Goal: Information Seeking & Learning: Understand process/instructions

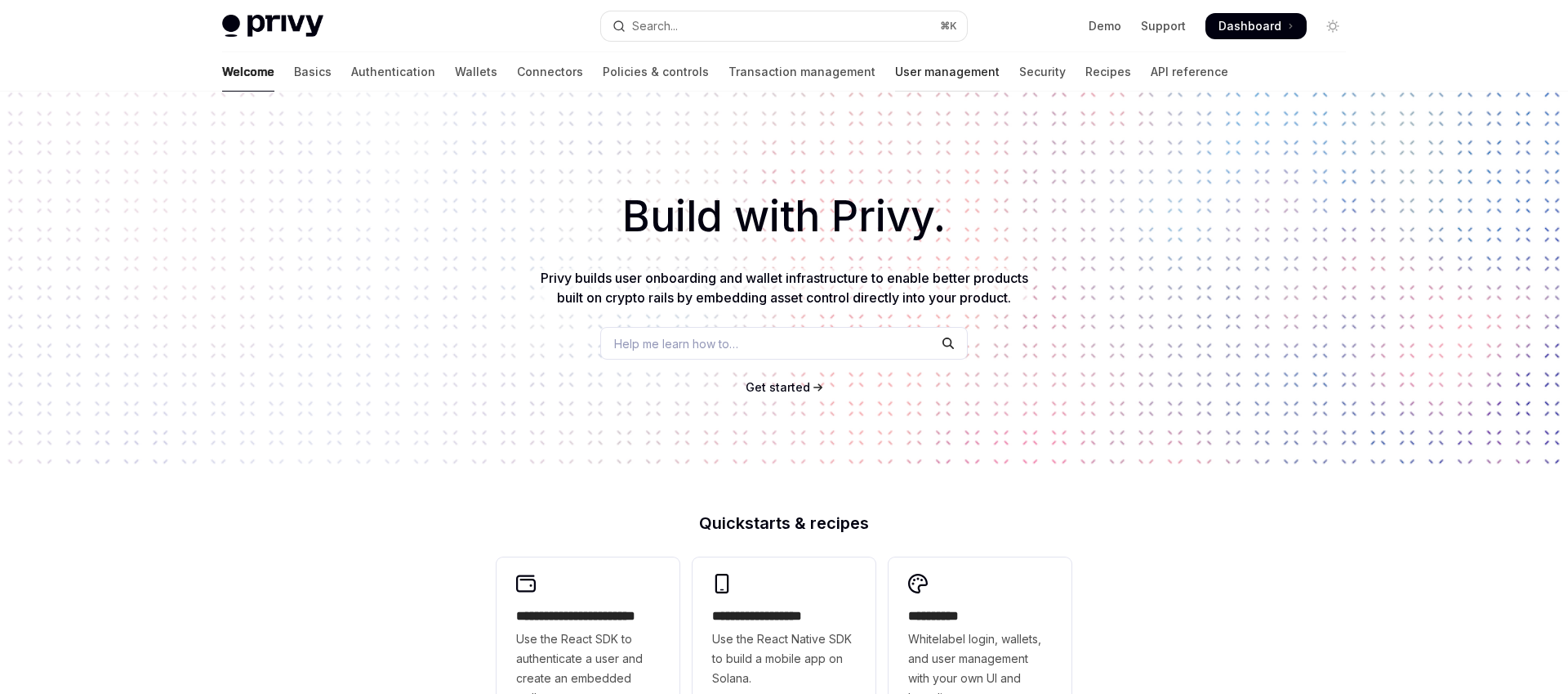
click at [895, 72] on link "User management" at bounding box center [947, 71] width 104 height 39
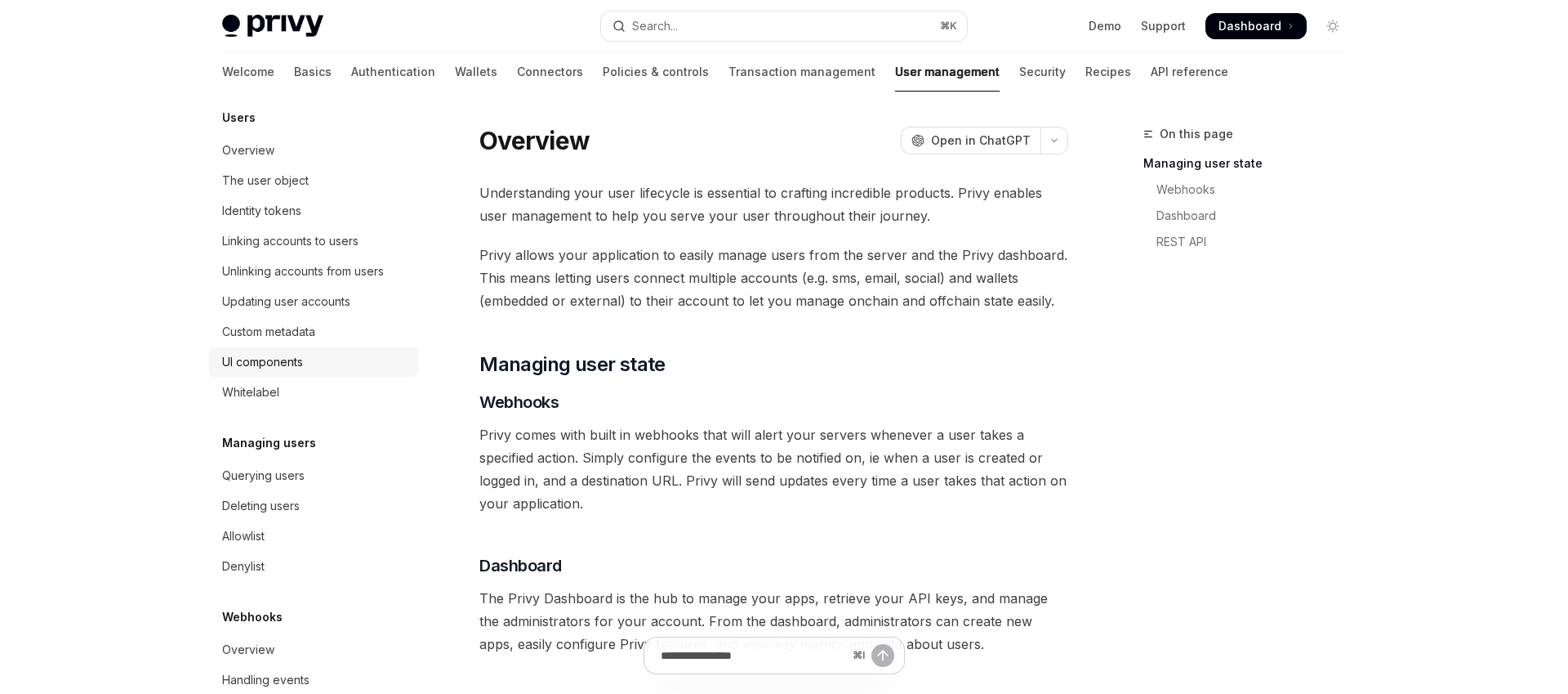
scroll to position [243, 0]
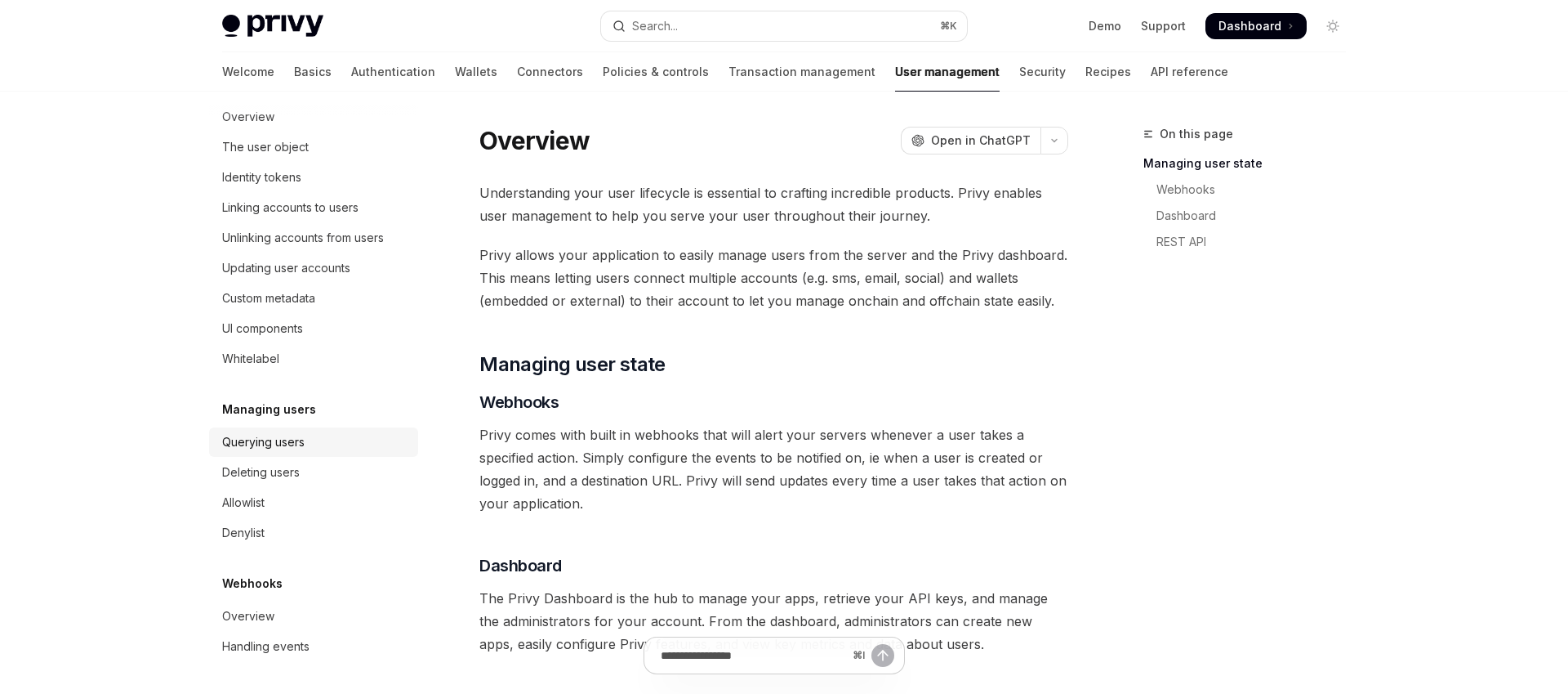
click at [288, 443] on div "Querying users" at bounding box center [263, 442] width 82 height 20
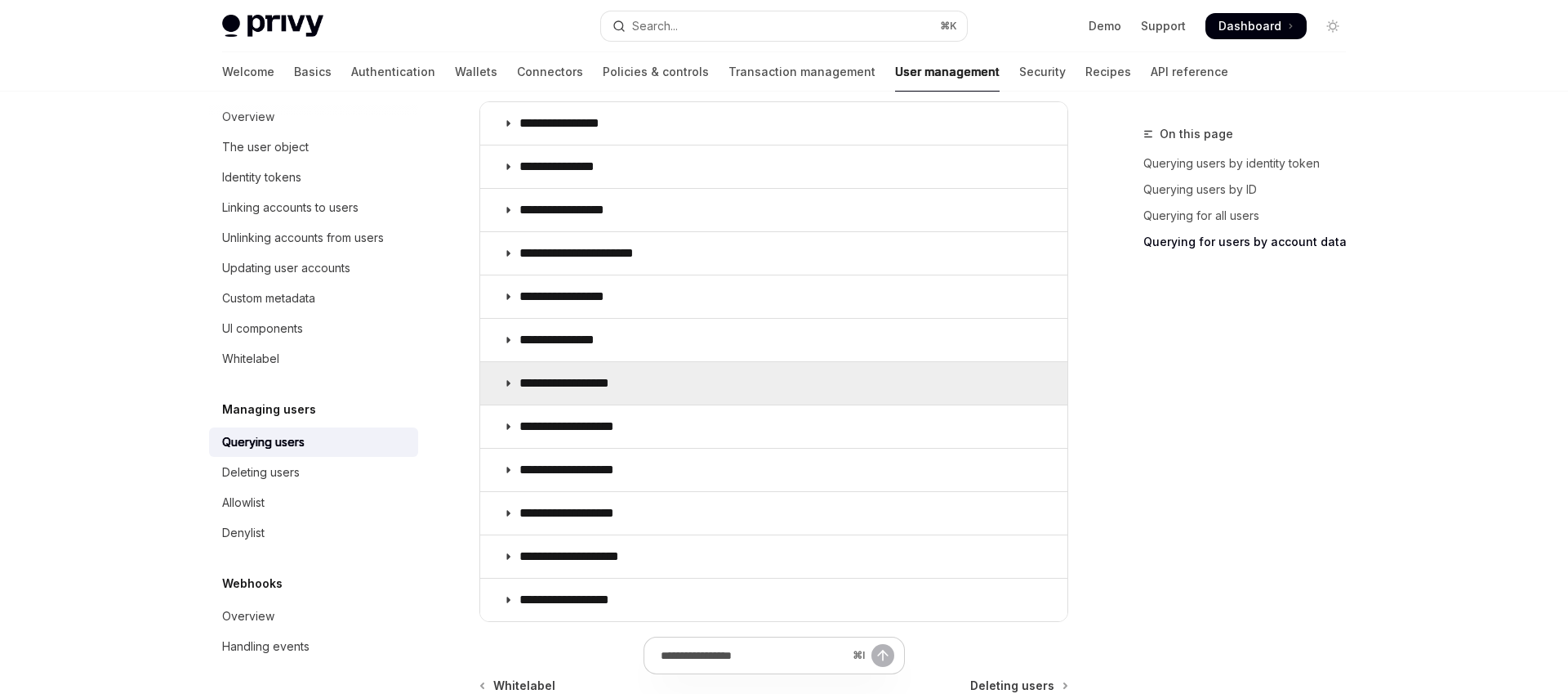
scroll to position [1173, 0]
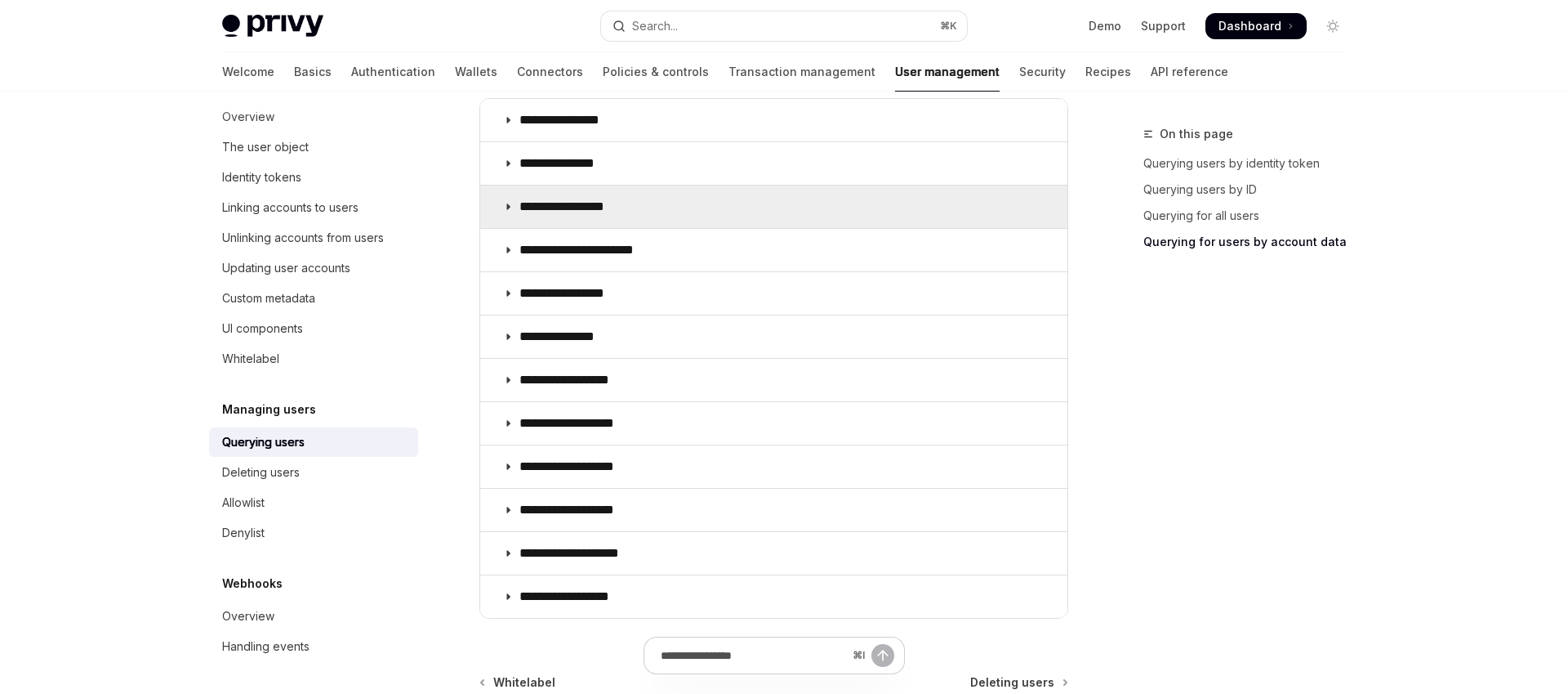
click at [624, 209] on p "**********" at bounding box center [574, 207] width 110 height 16
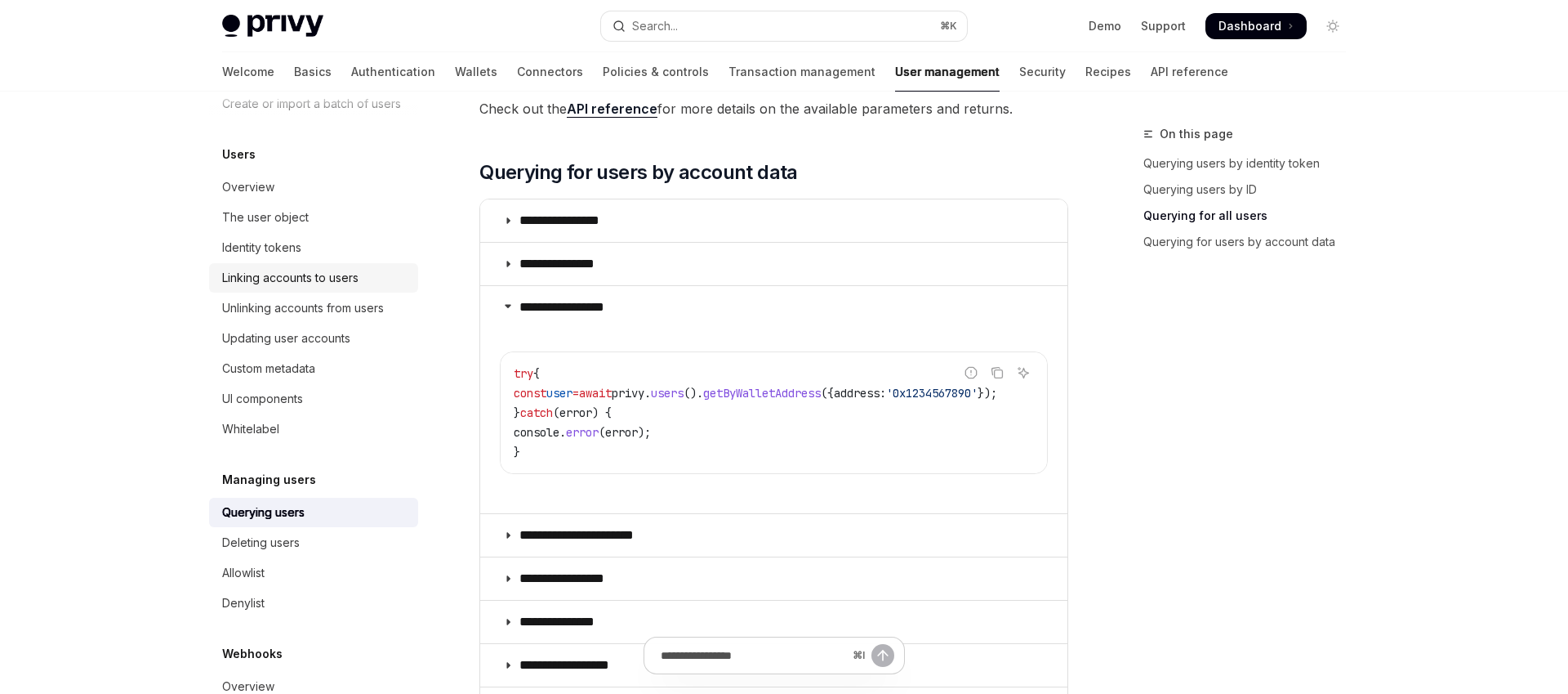
scroll to position [172, 0]
click at [333, 311] on div "Unlinking accounts from users" at bounding box center [303, 309] width 162 height 20
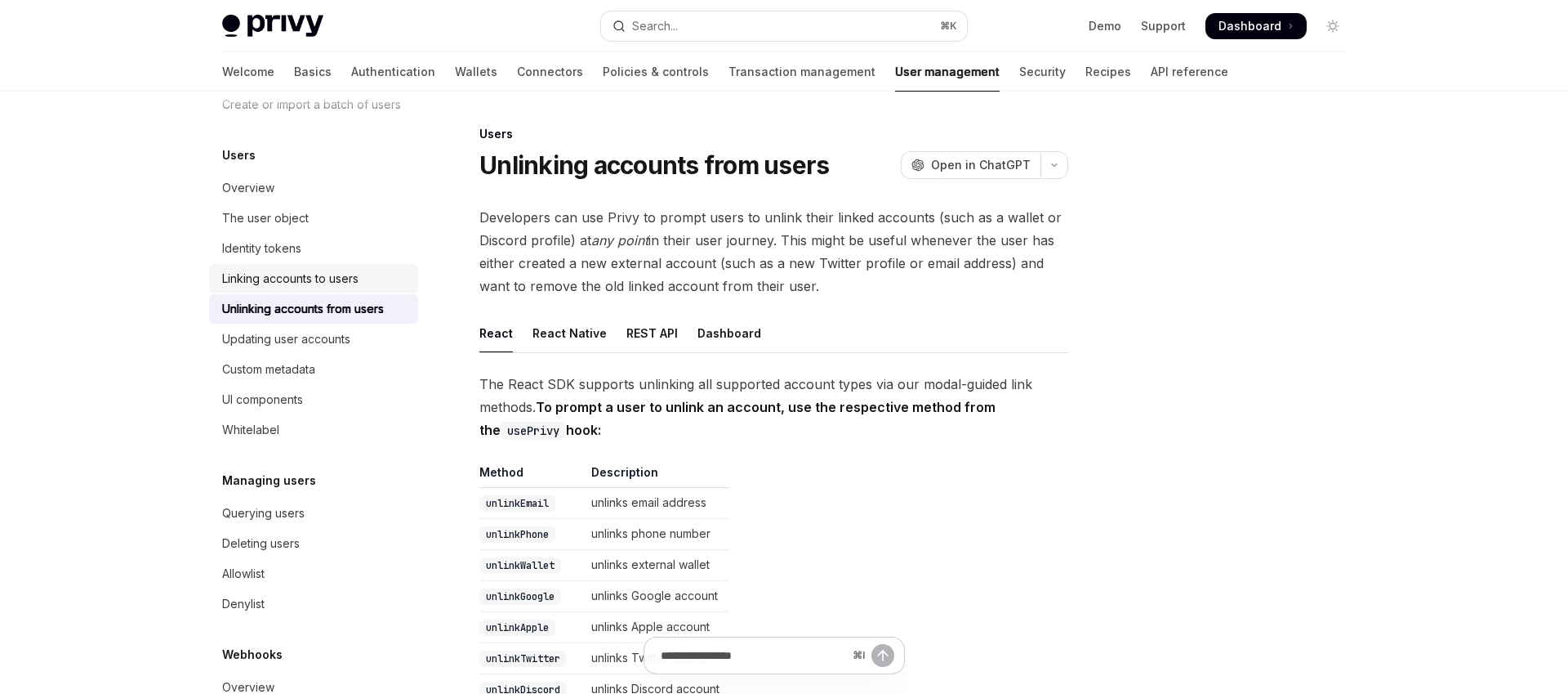
click at [334, 283] on div "Linking accounts to users" at bounding box center [291, 279] width 136 height 20
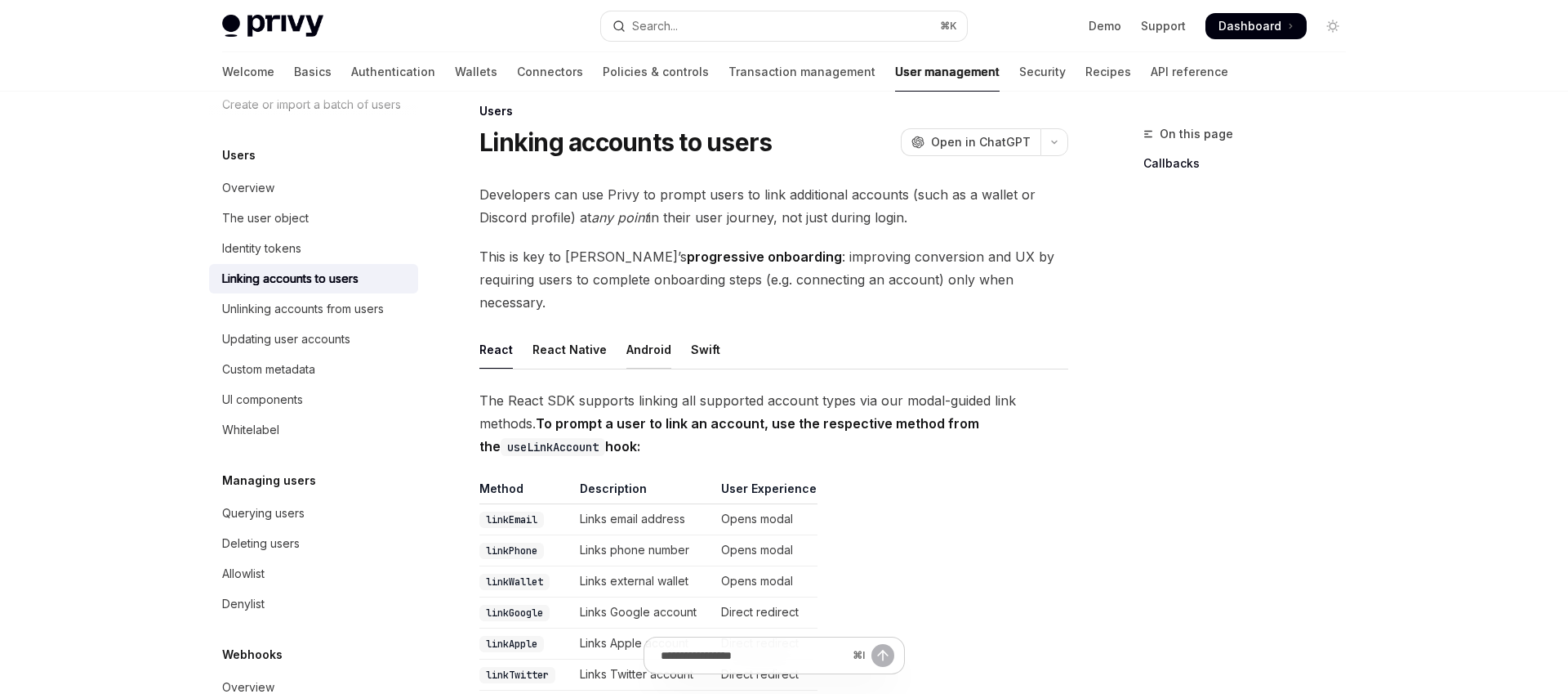
scroll to position [69, 0]
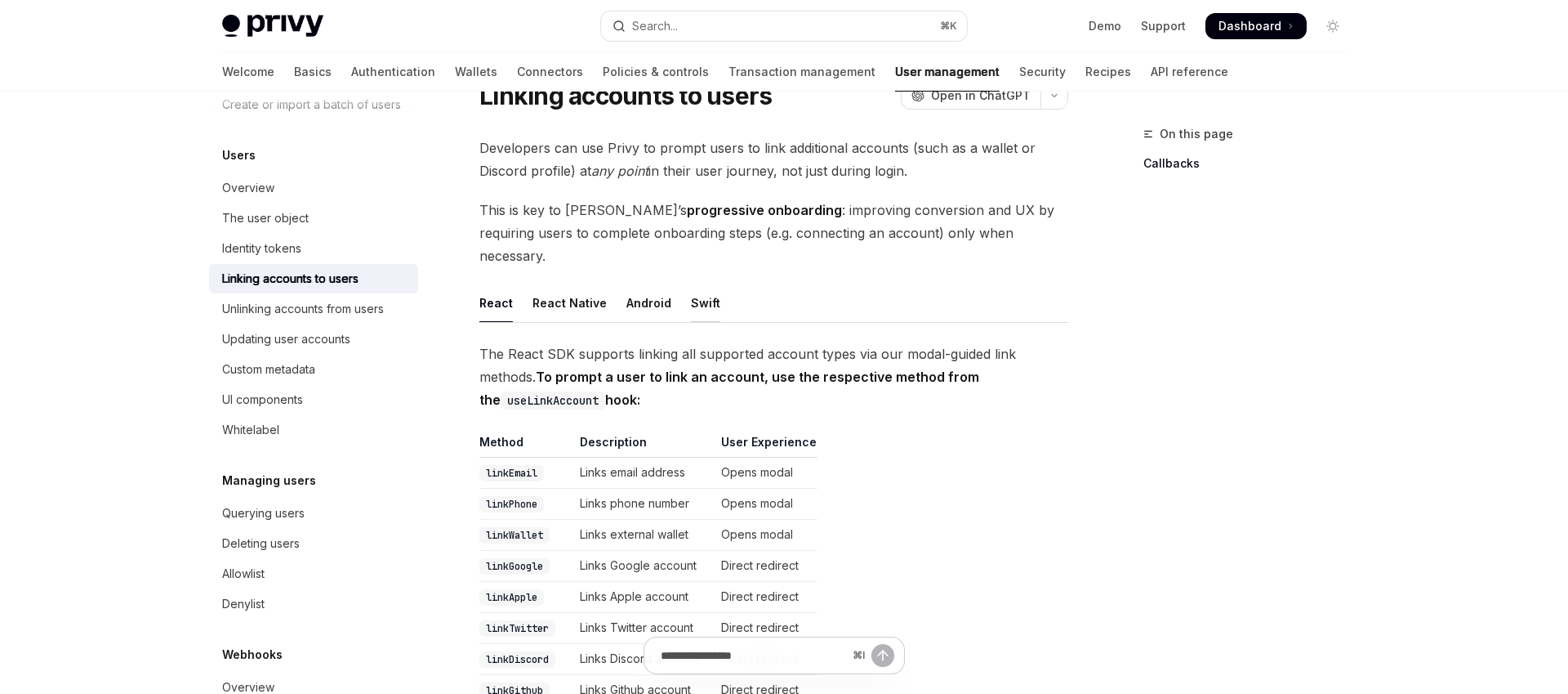
click at [694, 290] on div "Swift" at bounding box center [705, 302] width 29 height 39
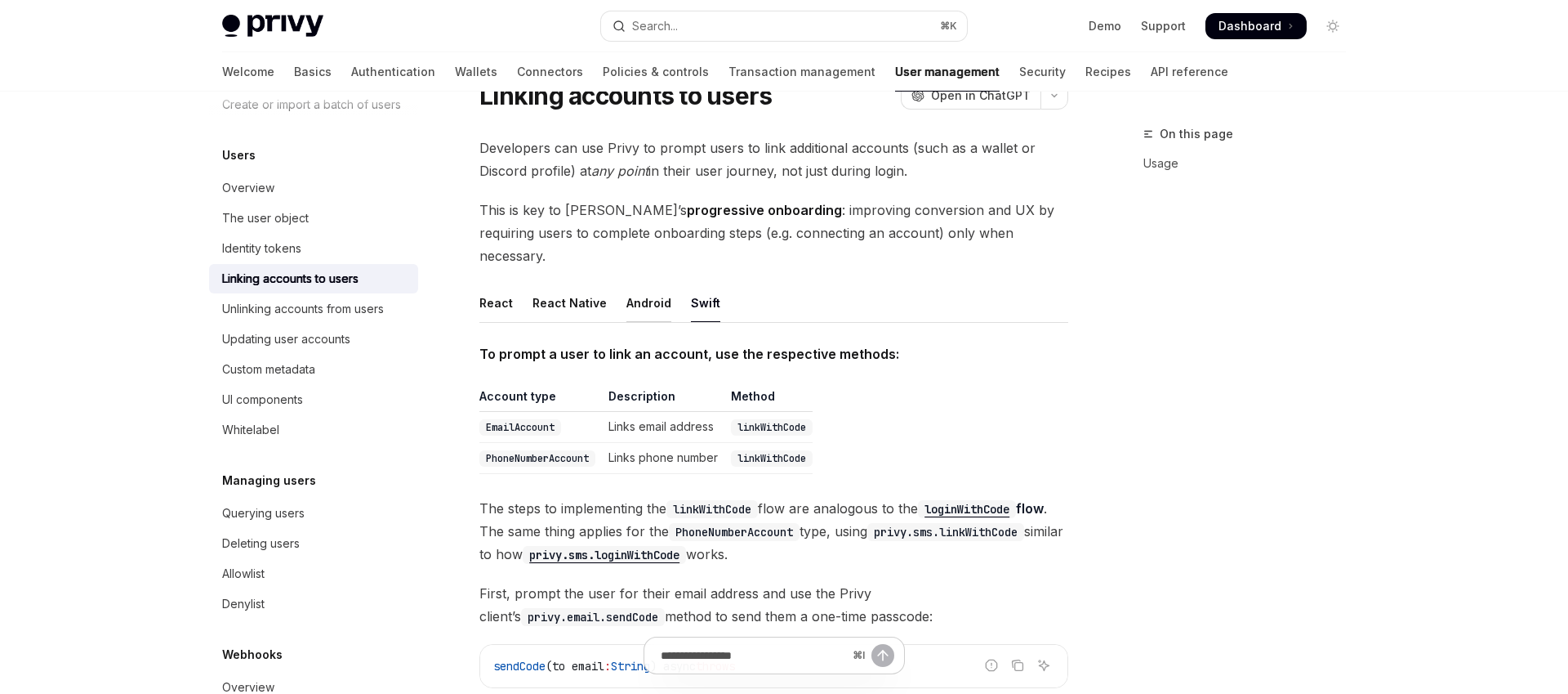
click at [639, 294] on div "Android" at bounding box center [648, 302] width 45 height 39
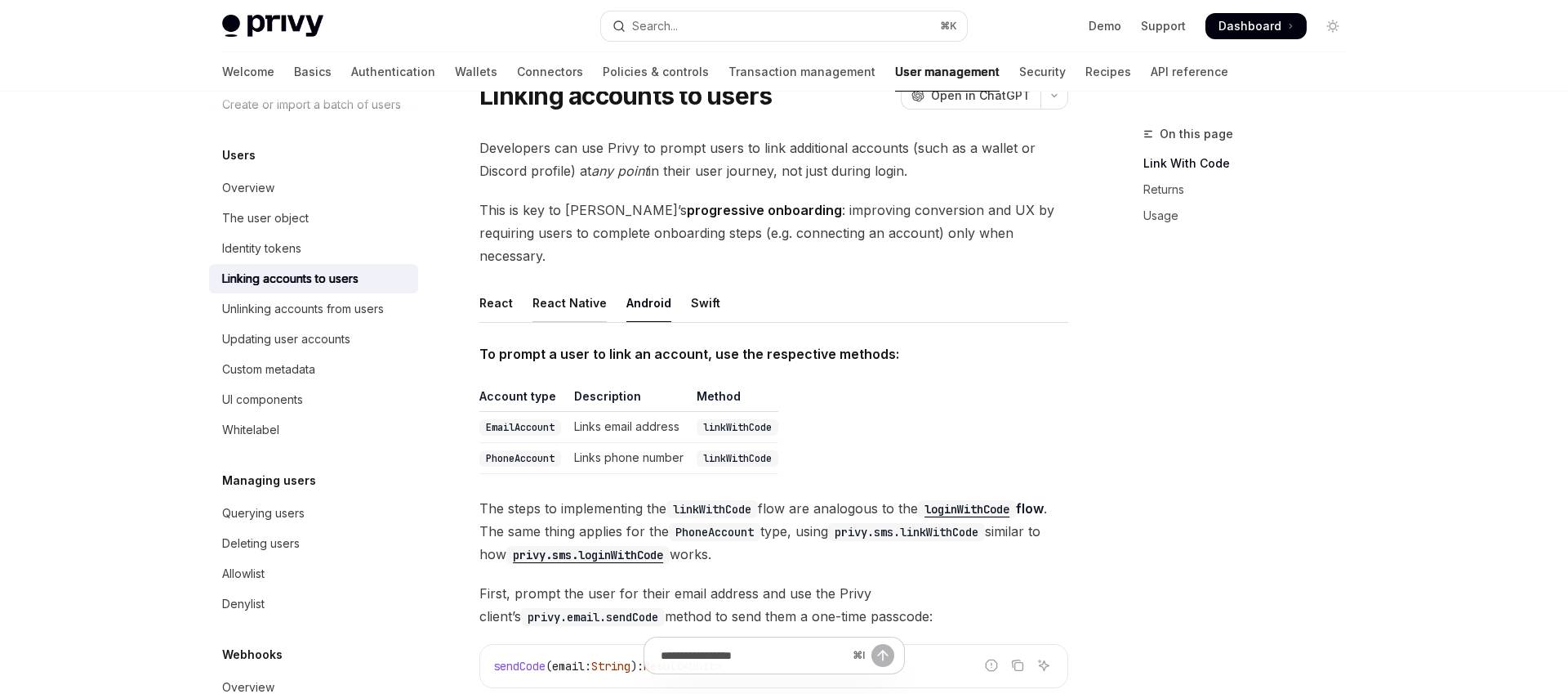
click at [554, 294] on div "React Native" at bounding box center [569, 302] width 74 height 39
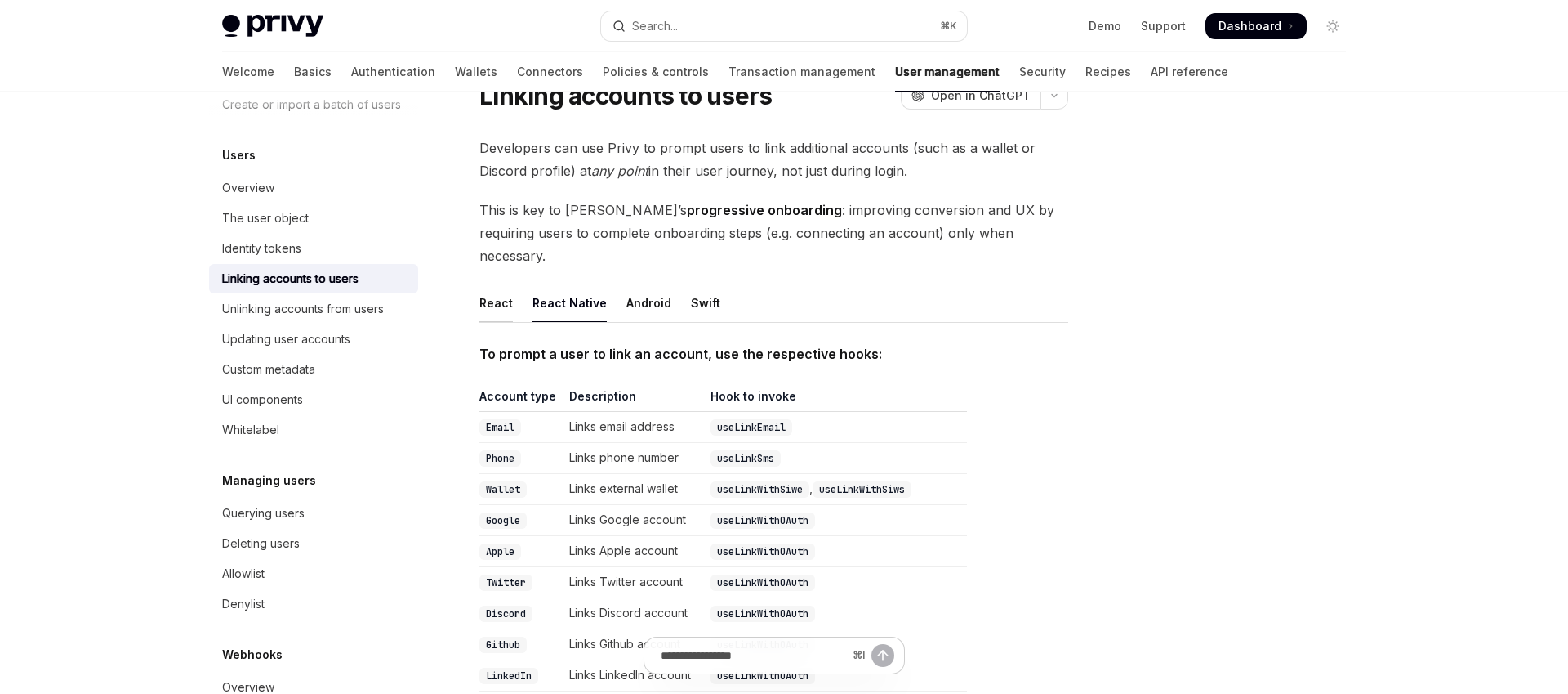
click at [481, 288] on div "React" at bounding box center [496, 302] width 33 height 39
type textarea "*"
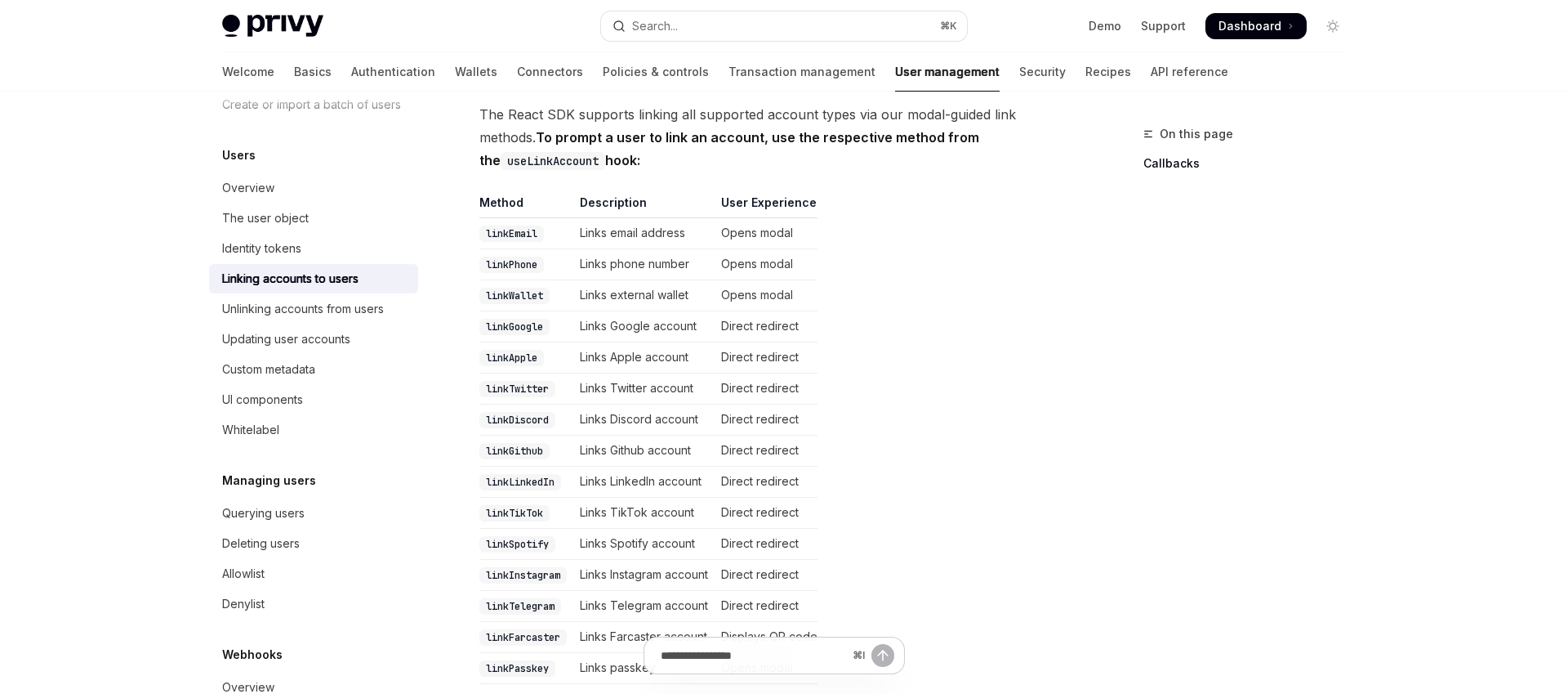
scroll to position [294, 0]
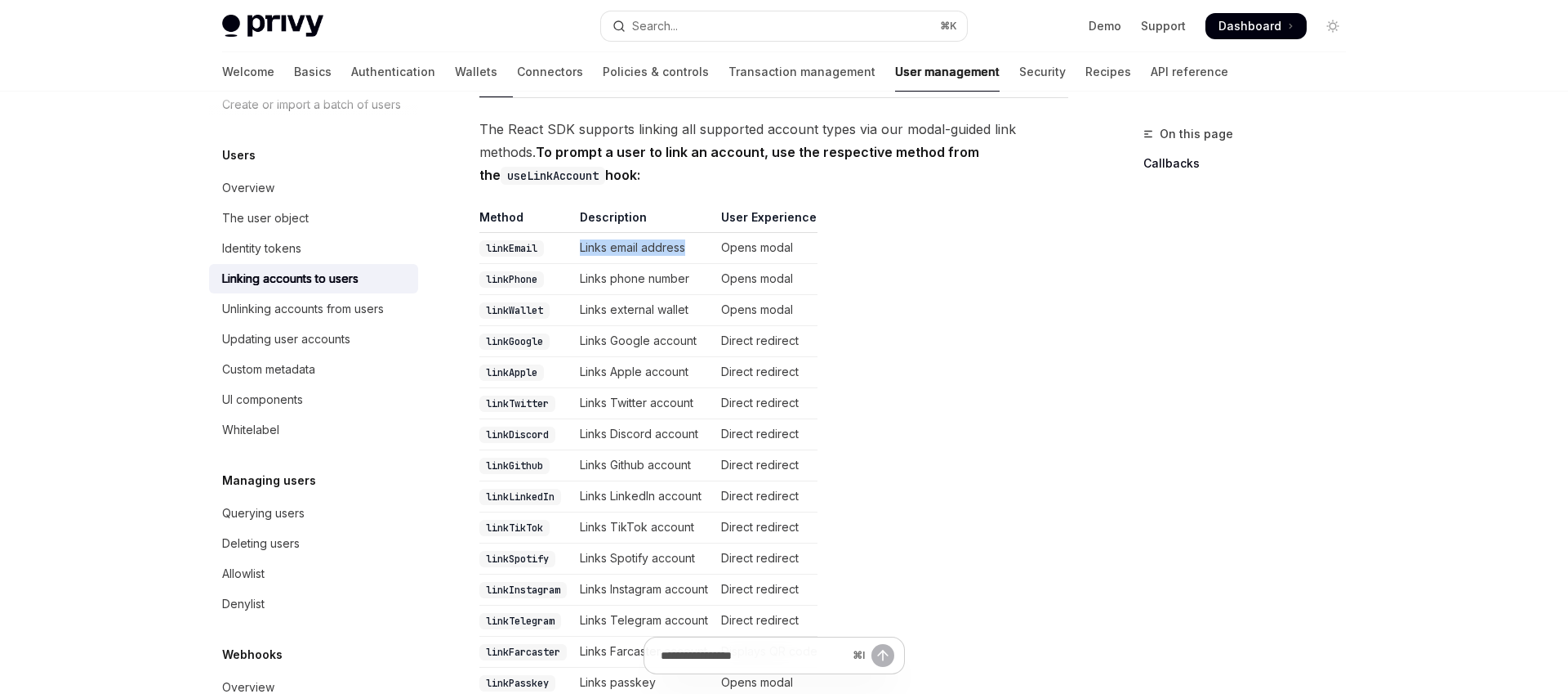
drag, startPoint x: 578, startPoint y: 225, endPoint x: 692, endPoint y: 223, distance: 114.0
click at [692, 233] on td "Links email address" at bounding box center [643, 248] width 141 height 31
drag, startPoint x: 687, startPoint y: 223, endPoint x: 579, endPoint y: 223, distance: 108.0
click at [579, 233] on td "Links email address" at bounding box center [643, 248] width 141 height 31
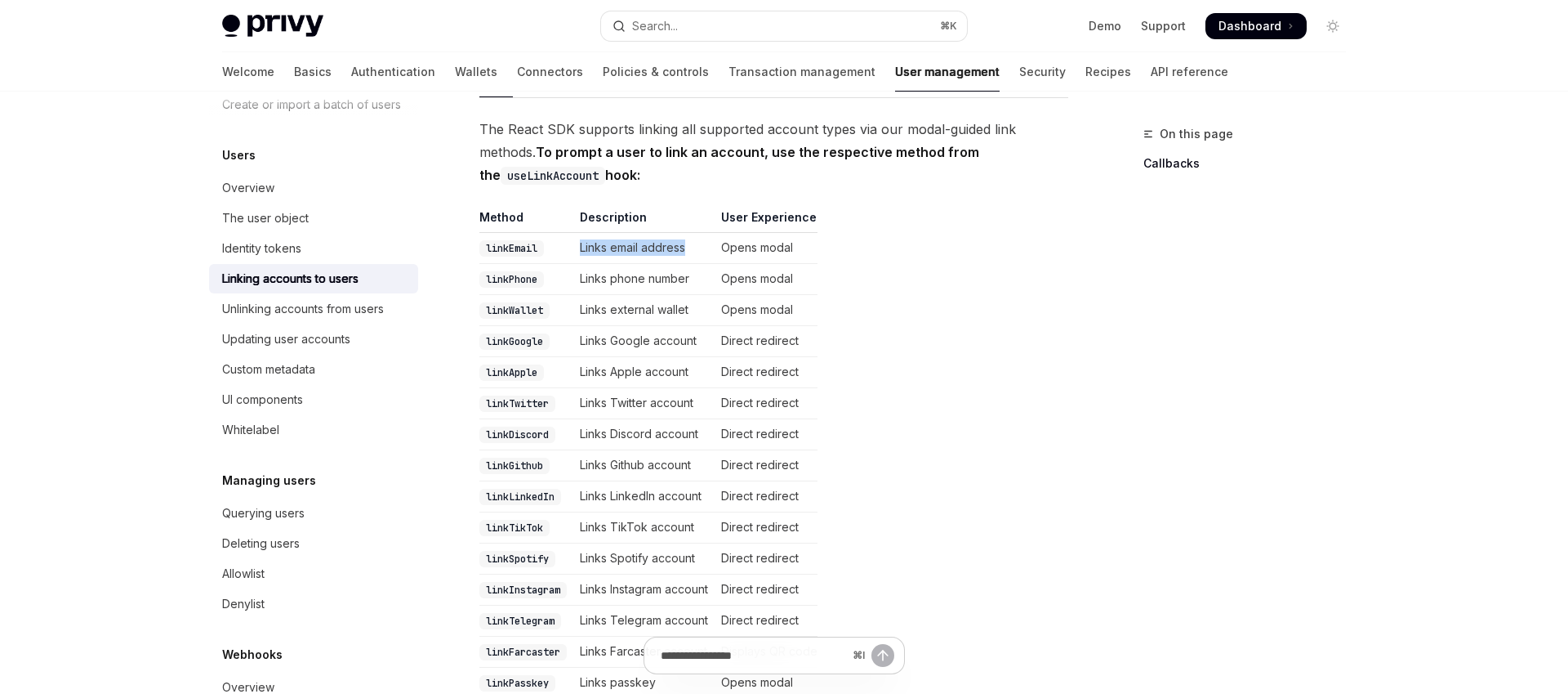
click at [579, 233] on td "Links email address" at bounding box center [643, 248] width 141 height 31
drag, startPoint x: 586, startPoint y: 223, endPoint x: 674, endPoint y: 223, distance: 88.0
click at [674, 233] on td "Links email address" at bounding box center [643, 248] width 141 height 31
click at [675, 233] on td "Links email address" at bounding box center [643, 248] width 141 height 31
click at [663, 233] on td "Links email address" at bounding box center [643, 248] width 141 height 31
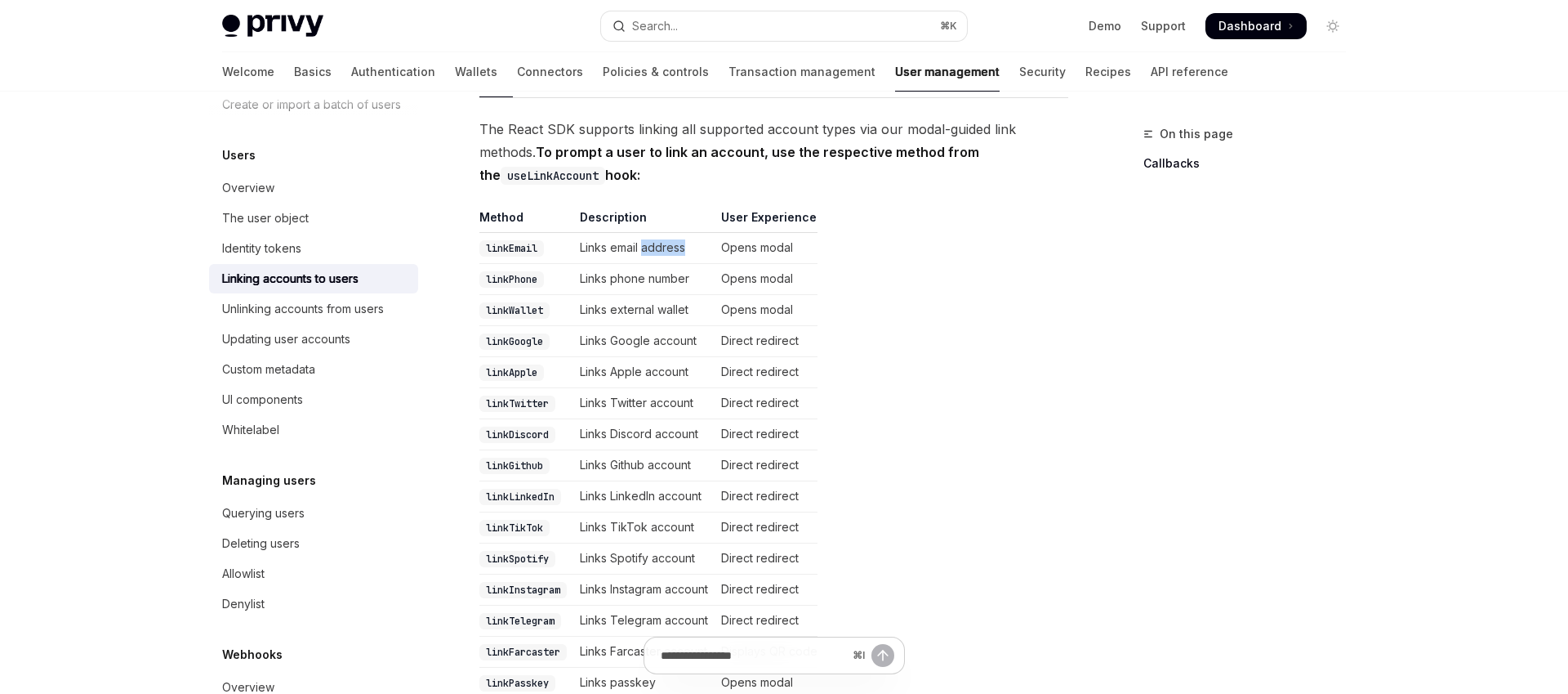
click at [663, 233] on td "Links email address" at bounding box center [643, 248] width 141 height 31
click at [604, 233] on td "Links email address" at bounding box center [643, 248] width 141 height 31
drag, startPoint x: 580, startPoint y: 225, endPoint x: 689, endPoint y: 224, distance: 109.0
click at [689, 233] on td "Links email address" at bounding box center [643, 248] width 141 height 31
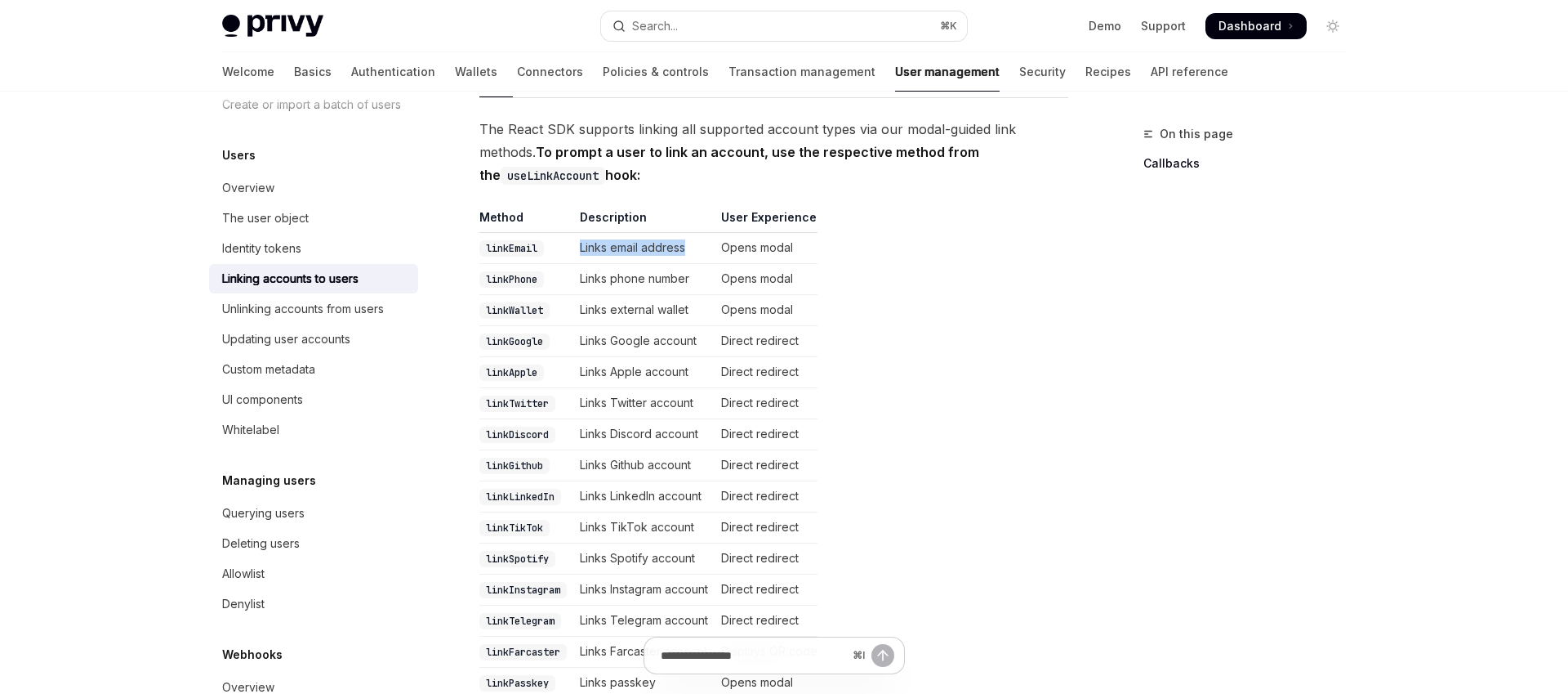
click at [689, 233] on td "Links email address" at bounding box center [643, 248] width 141 height 31
